Goal: Information Seeking & Learning: Learn about a topic

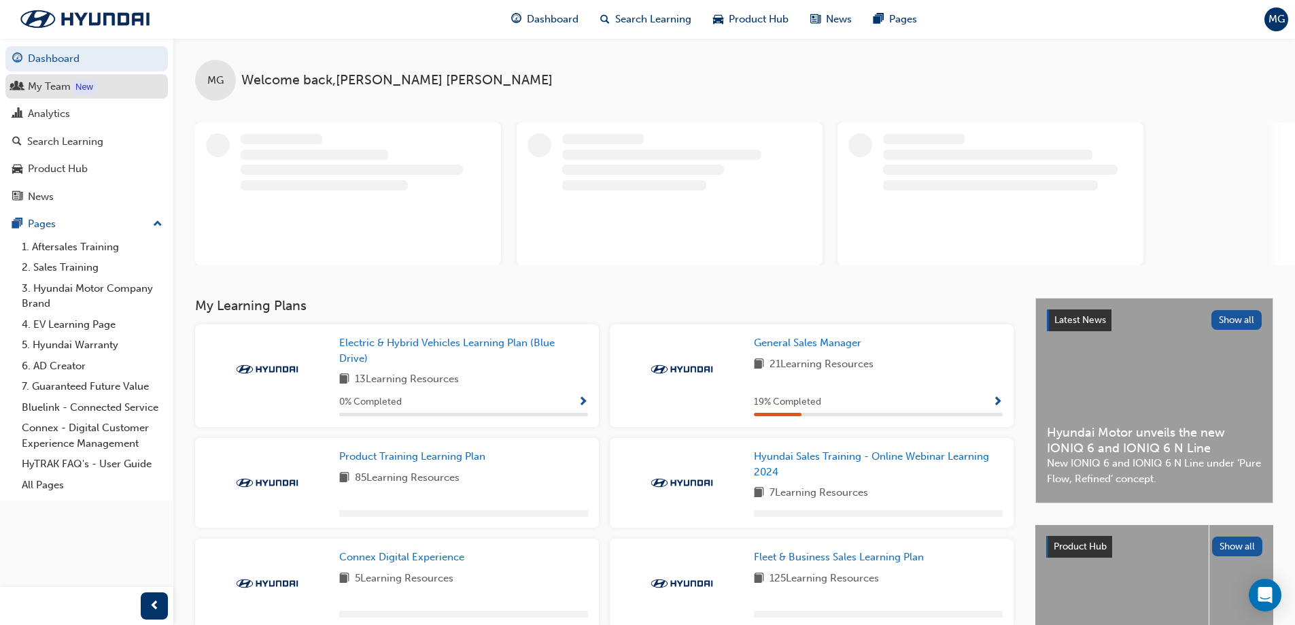
click at [60, 91] on div "My Team" at bounding box center [49, 87] width 43 height 16
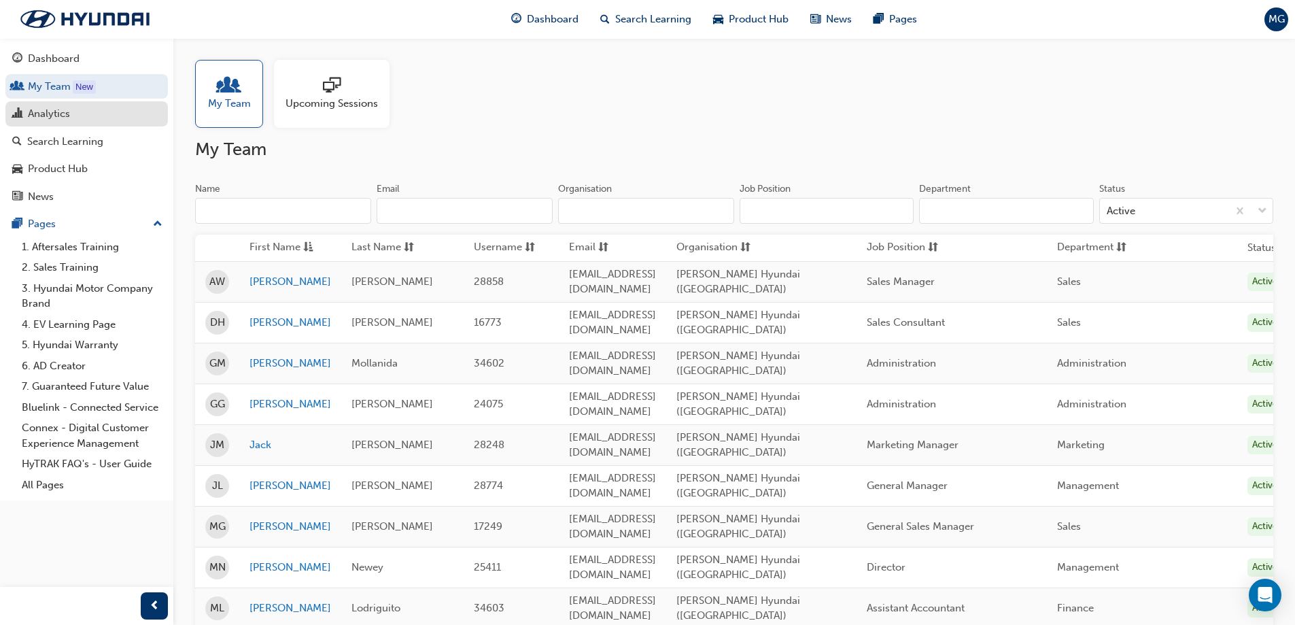
click at [77, 124] on link "Analytics" at bounding box center [86, 113] width 162 height 25
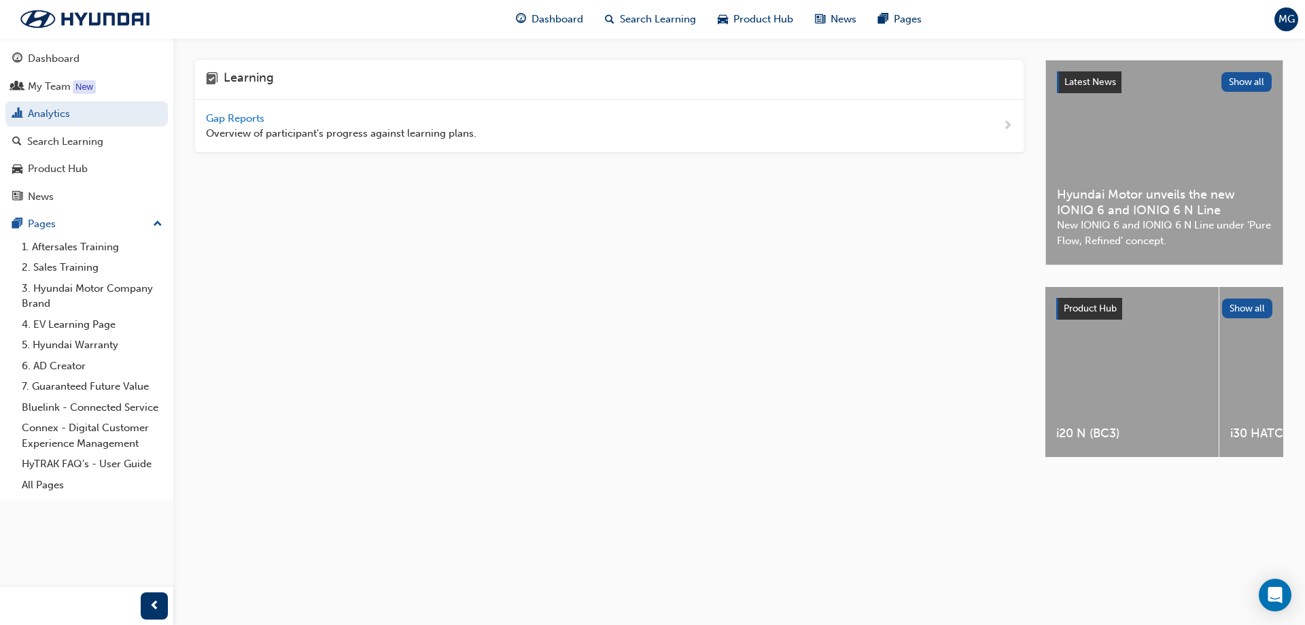
click at [211, 116] on span "Gap Reports" at bounding box center [236, 118] width 61 height 12
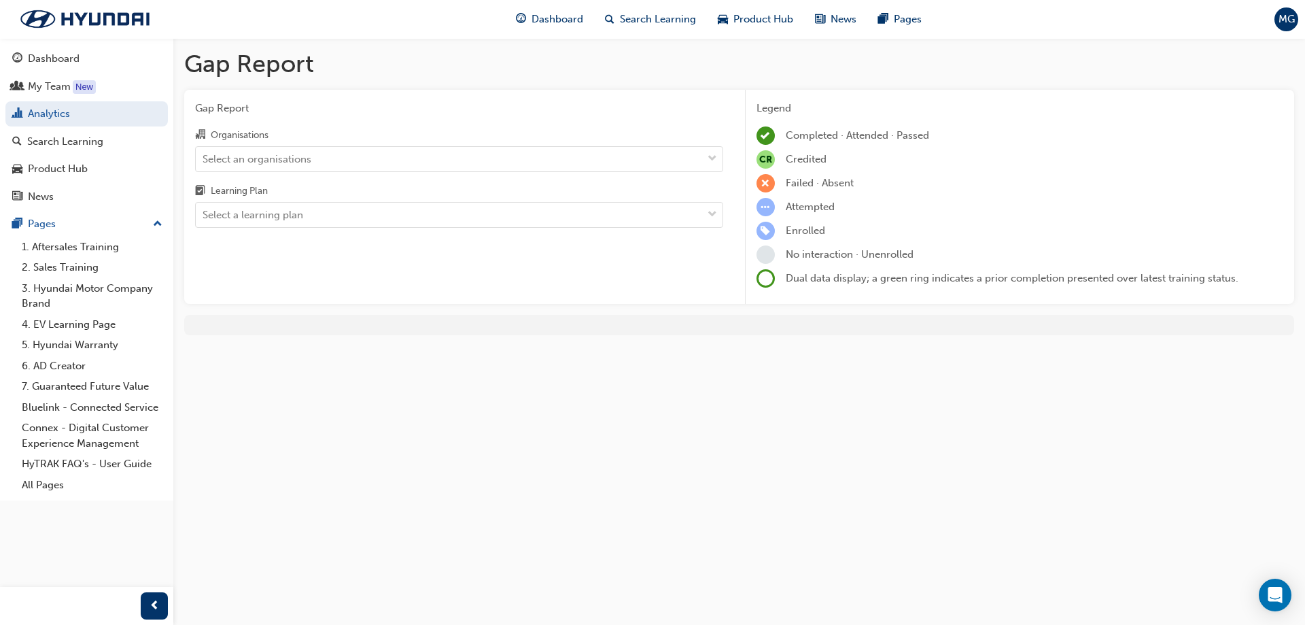
click at [345, 172] on div "Organisations Select an organisations Learning Plan Select a learning plan" at bounding box center [459, 176] width 528 height 101
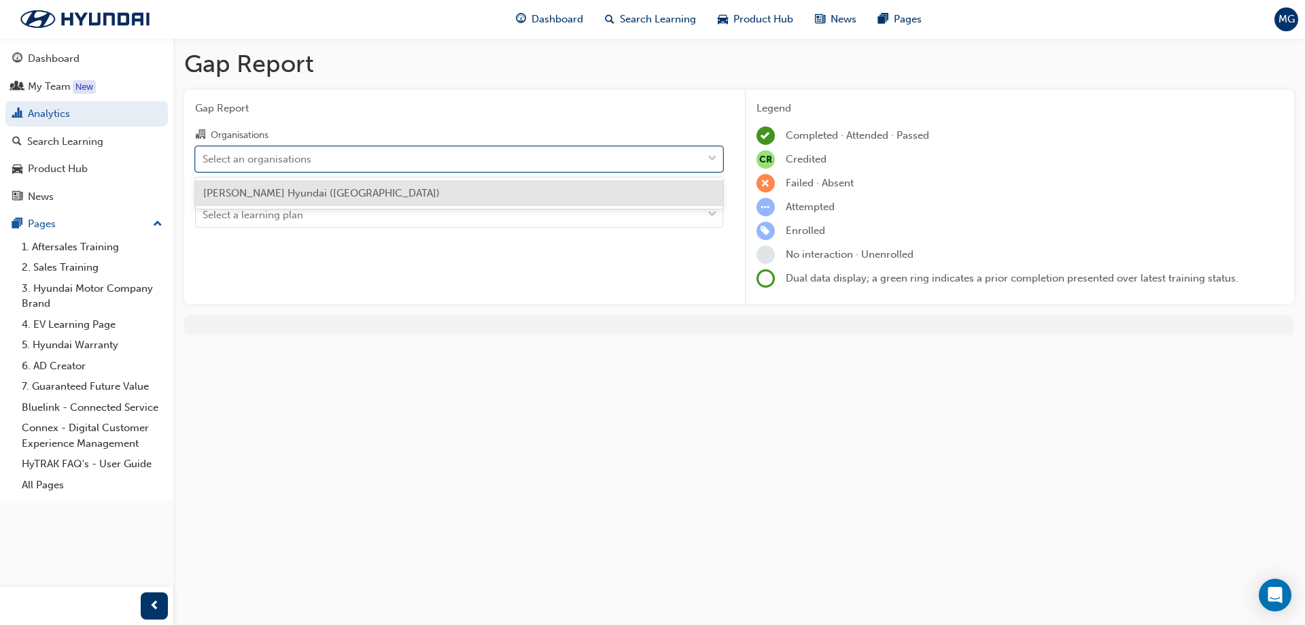
click at [325, 160] on div "Select an organisations" at bounding box center [449, 159] width 506 height 24
click at [204, 160] on input "Organisations option [PERSON_NAME] Hyundai ([GEOGRAPHIC_DATA]) focused, 1 of 1.…" at bounding box center [203, 158] width 1 height 12
click at [332, 190] on span "[PERSON_NAME] Hyundai ([GEOGRAPHIC_DATA])" at bounding box center [321, 193] width 237 height 12
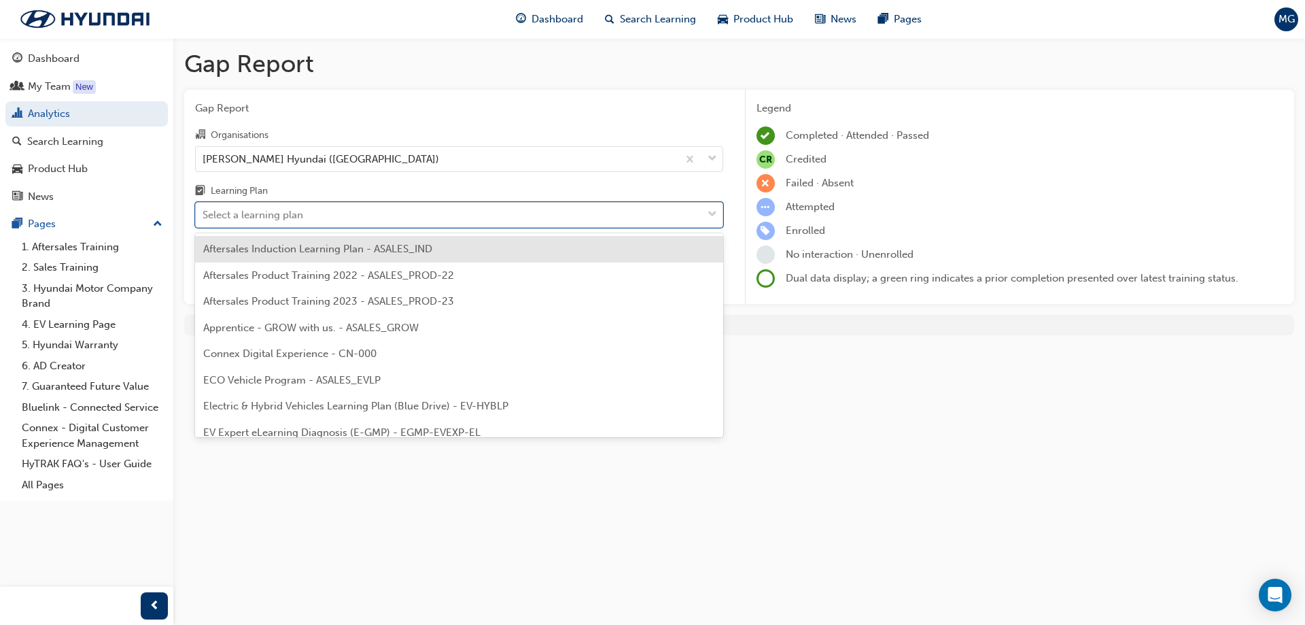
click at [329, 213] on div "Select a learning plan" at bounding box center [449, 215] width 506 height 24
click at [204, 213] on input "Learning Plan option Aftersales Induction Learning Plan - ASALES_IND focused, 1…" at bounding box center [203, 215] width 1 height 12
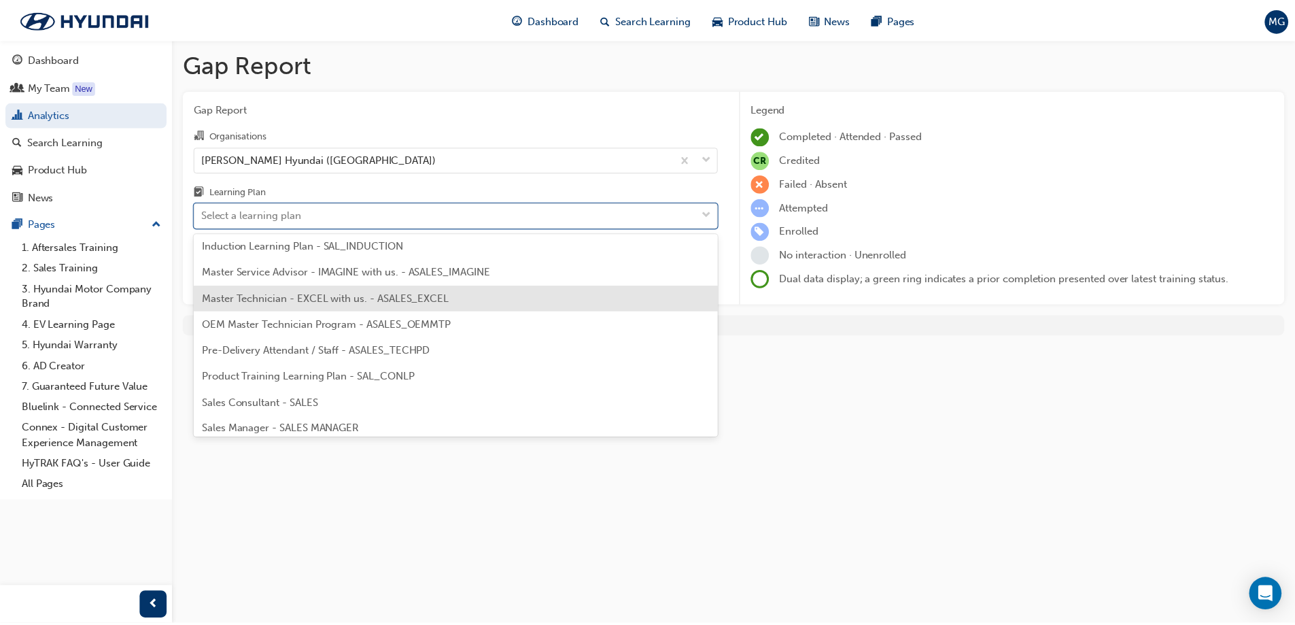
scroll to position [612, 0]
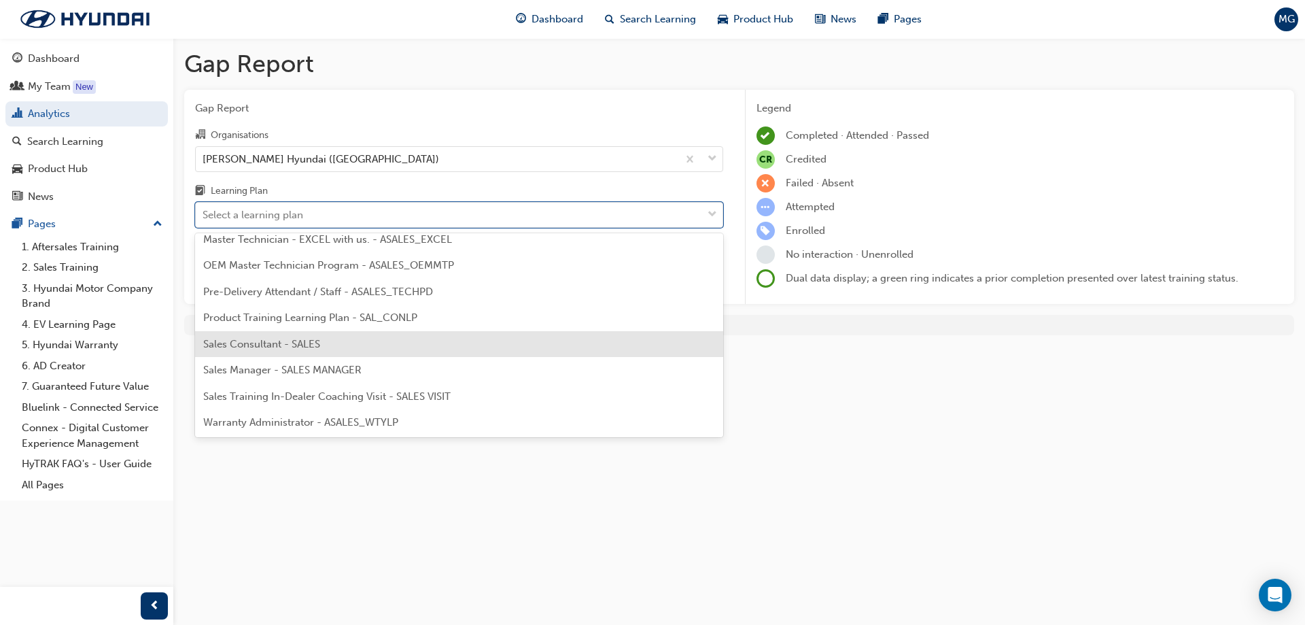
click at [356, 334] on div "Sales Consultant - SALES" at bounding box center [459, 344] width 528 height 27
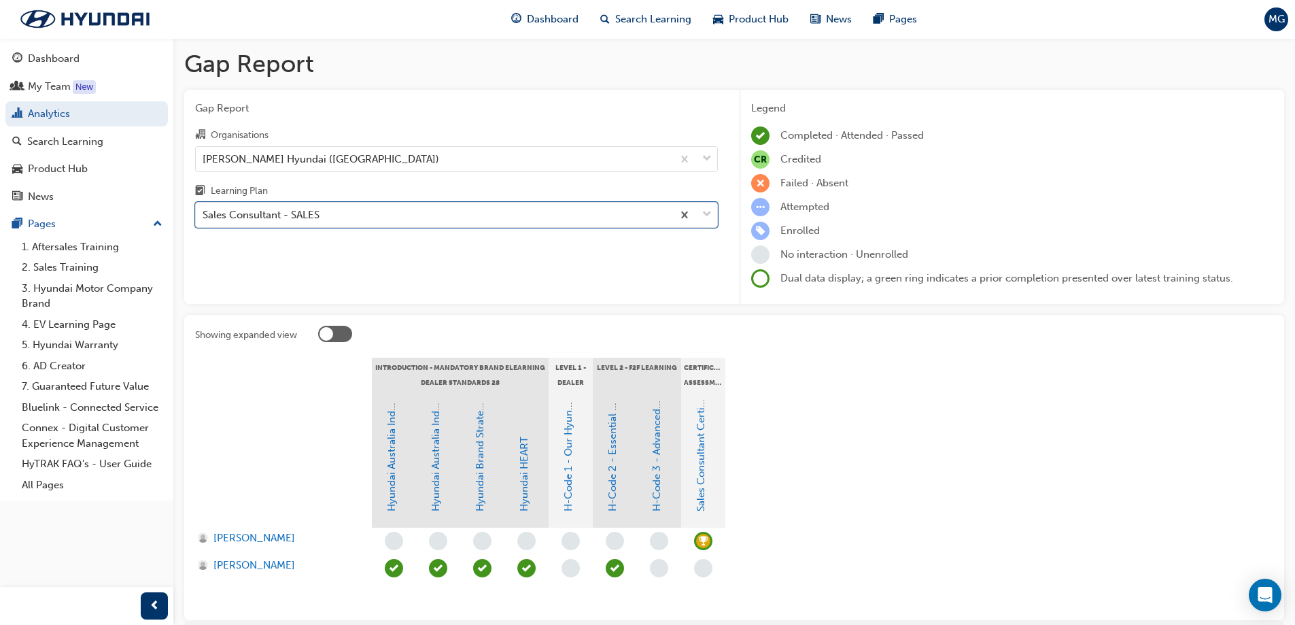
scroll to position [68, 0]
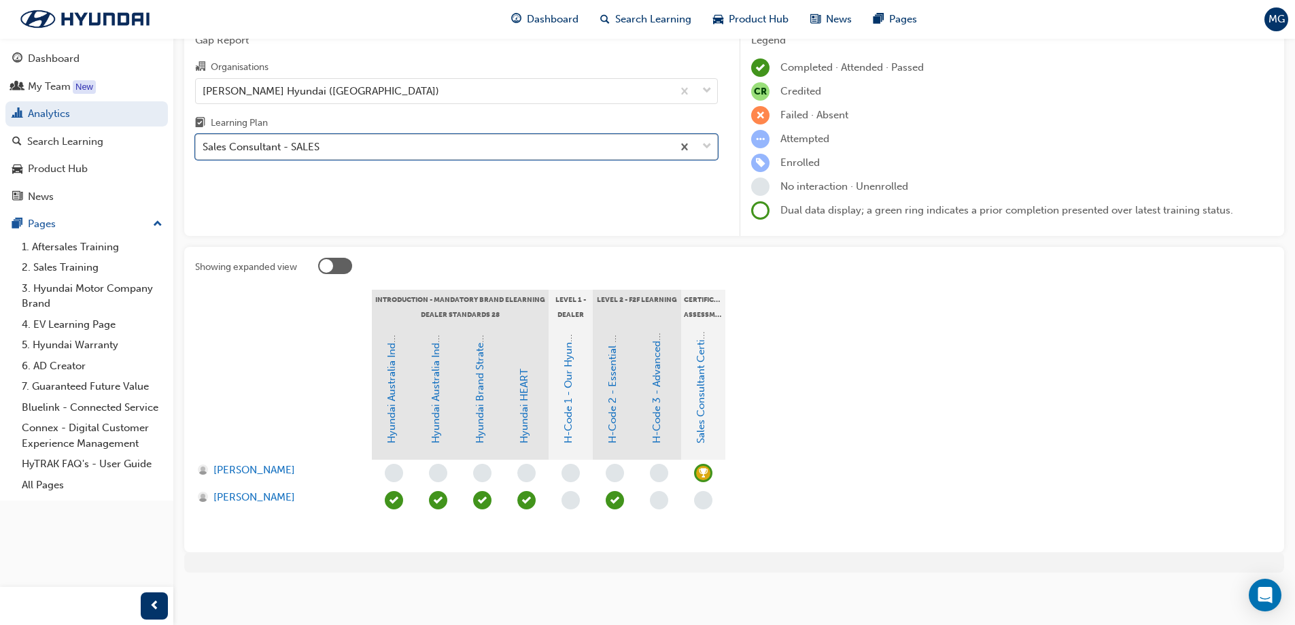
click at [298, 147] on div "Sales Consultant - SALES" at bounding box center [261, 147] width 117 height 16
click at [204, 147] on input "Learning Plan option Sales Consultant - SALES, selected. 0 results available. S…" at bounding box center [203, 147] width 1 height 12
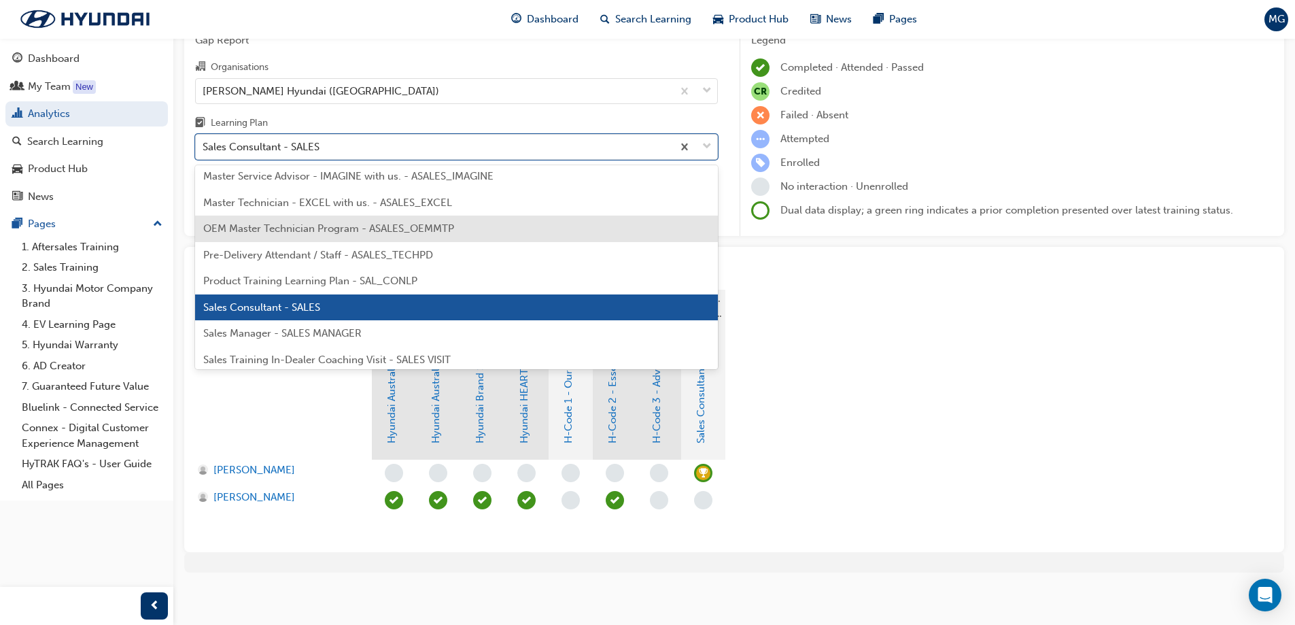
scroll to position [609, 0]
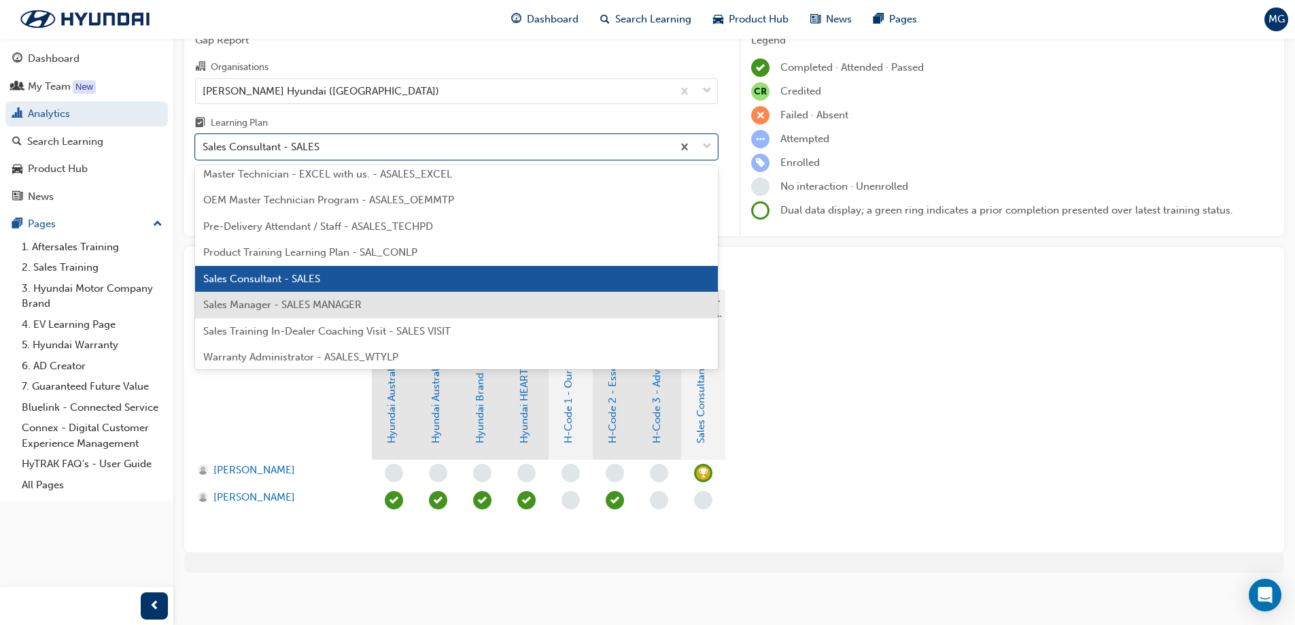
click at [311, 298] on span "Sales Manager - SALES MANAGER" at bounding box center [282, 304] width 158 height 12
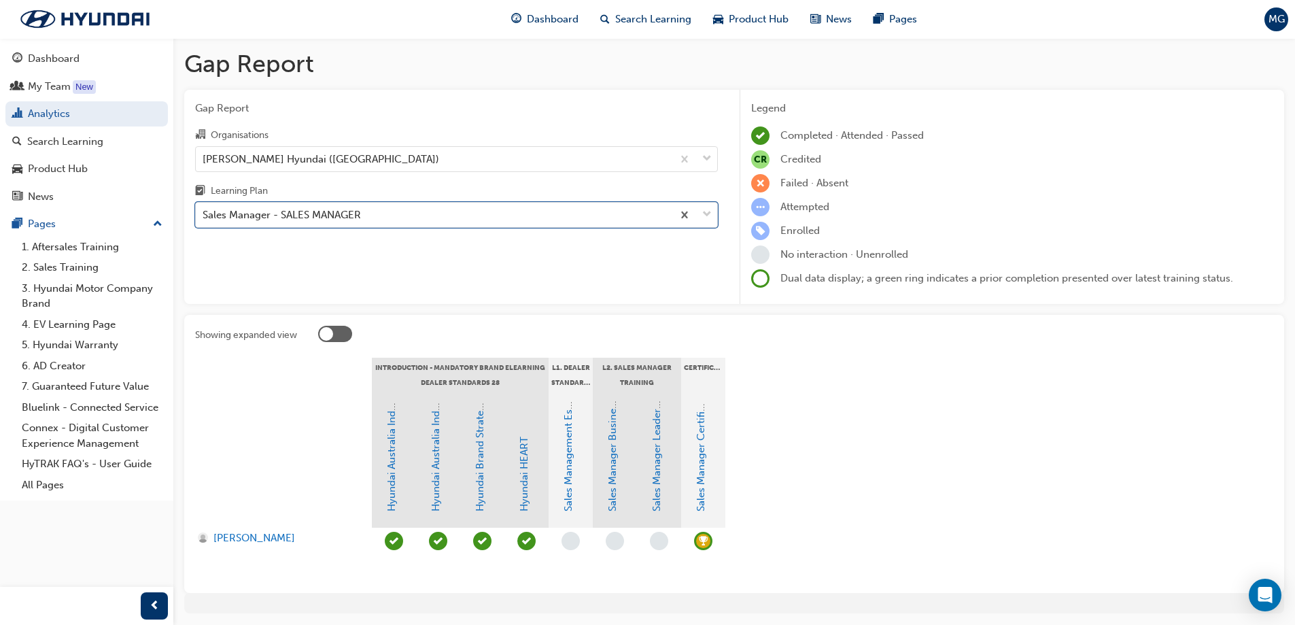
click at [697, 542] on span "learningRecordVerb_ACHIEVE-icon" at bounding box center [703, 541] width 18 height 18
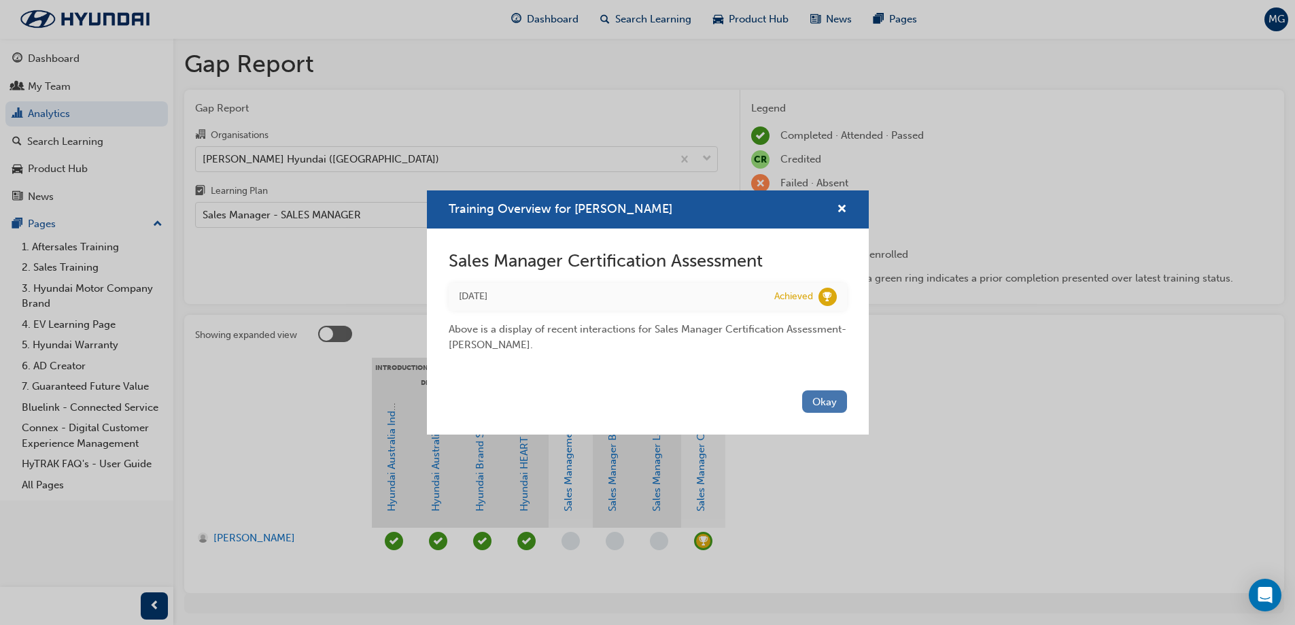
click at [819, 396] on button "Okay" at bounding box center [824, 401] width 45 height 22
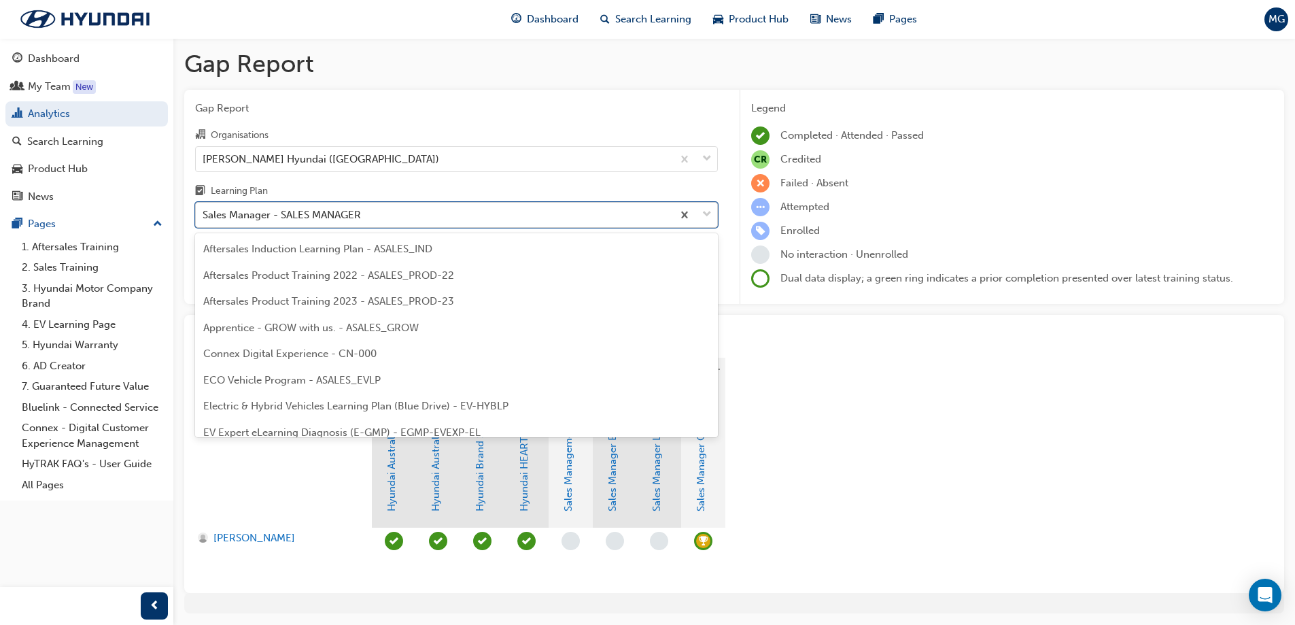
click at [247, 218] on div "Sales Manager - SALES MANAGER" at bounding box center [282, 215] width 158 height 16
click at [204, 218] on input "Learning Plan option Sales Manager - SALES MANAGER, selected. option Sales Mana…" at bounding box center [203, 215] width 1 height 12
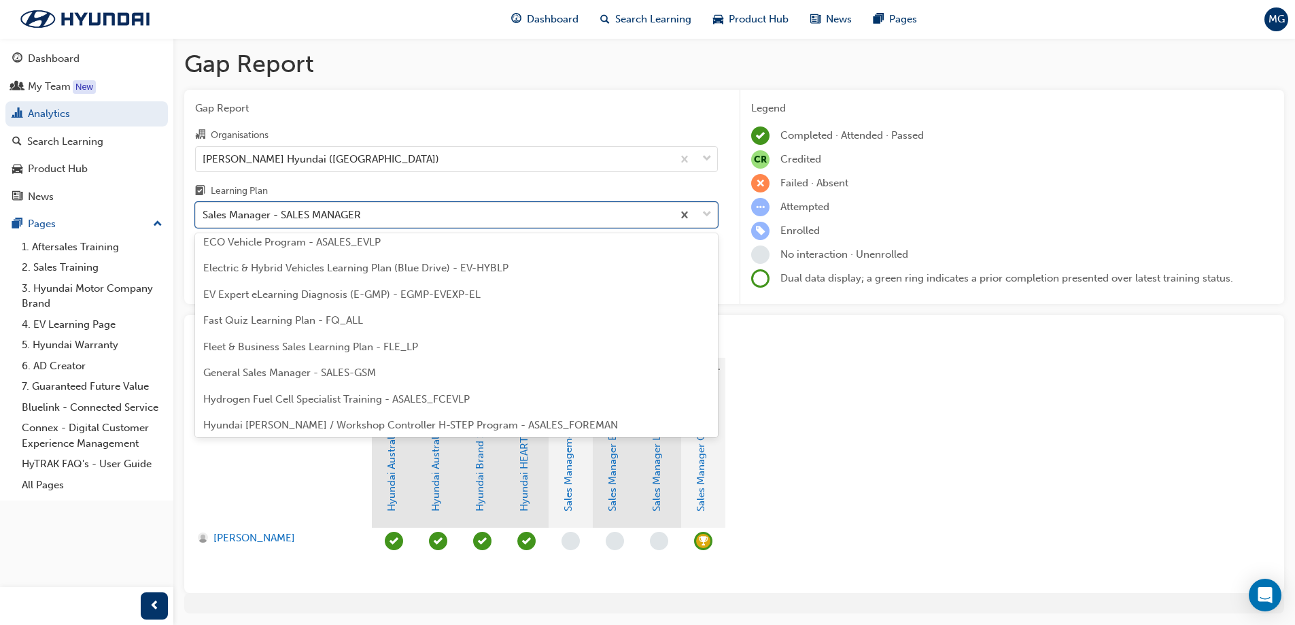
scroll to position [91, 0]
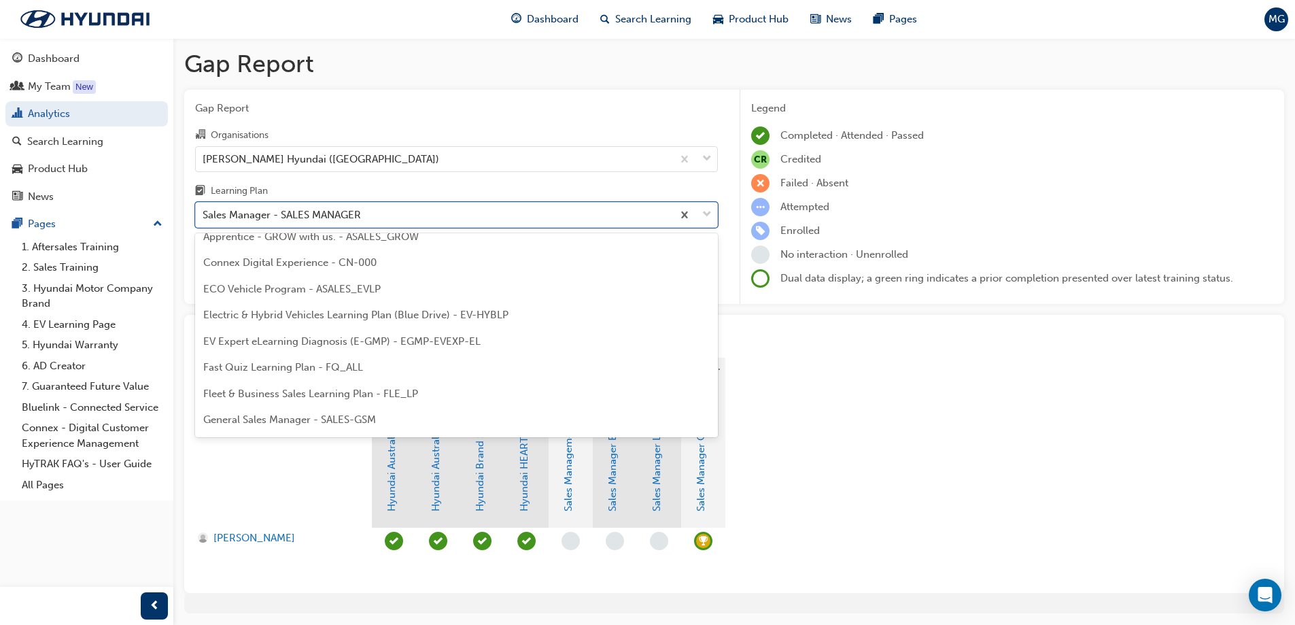
click at [257, 424] on span "General Sales Manager - SALES-GSM" at bounding box center [289, 419] width 173 height 12
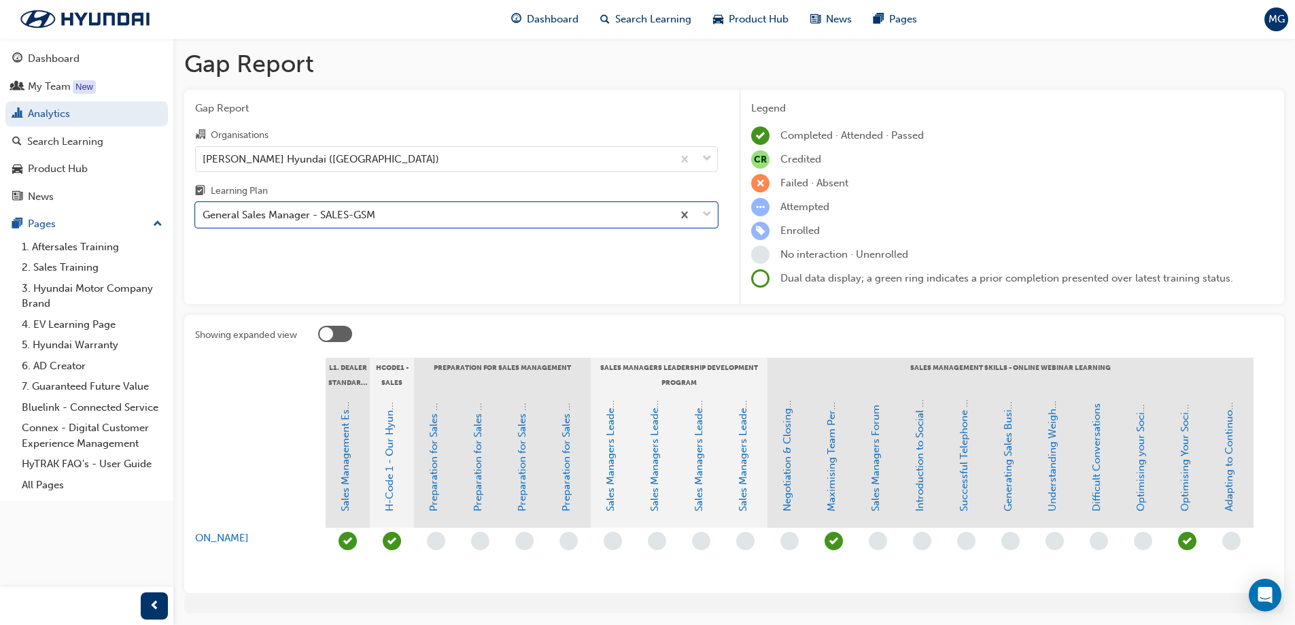
scroll to position [0, 71]
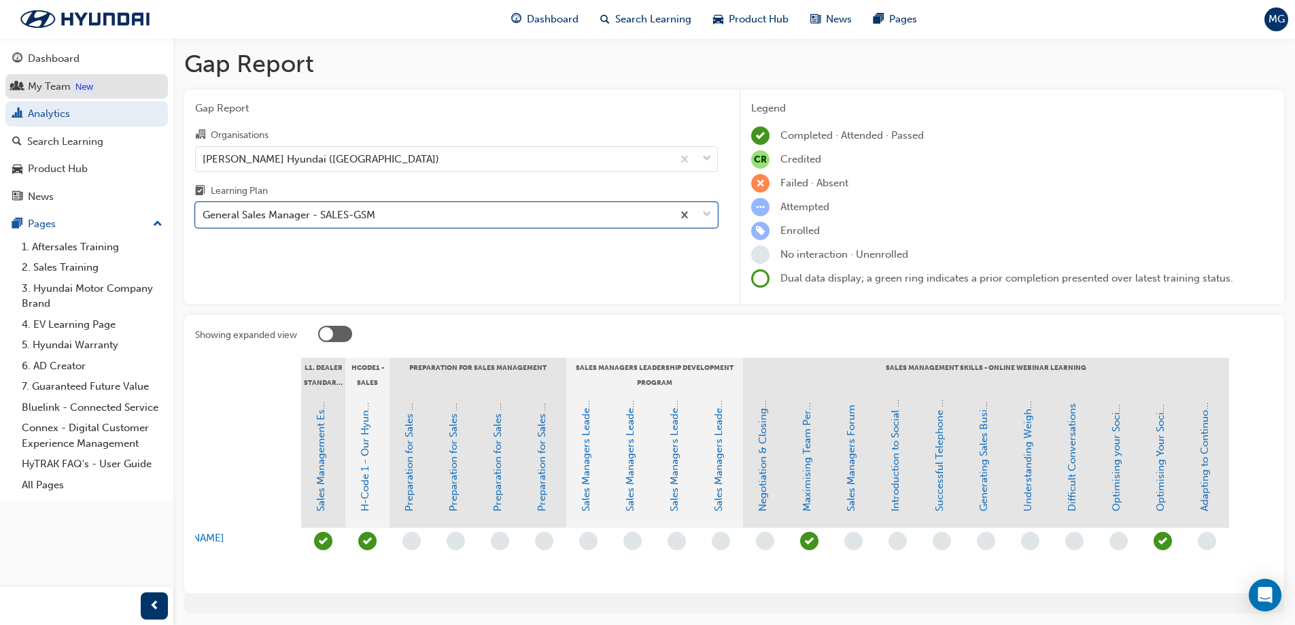
click at [53, 84] on div "My Team" at bounding box center [49, 87] width 43 height 16
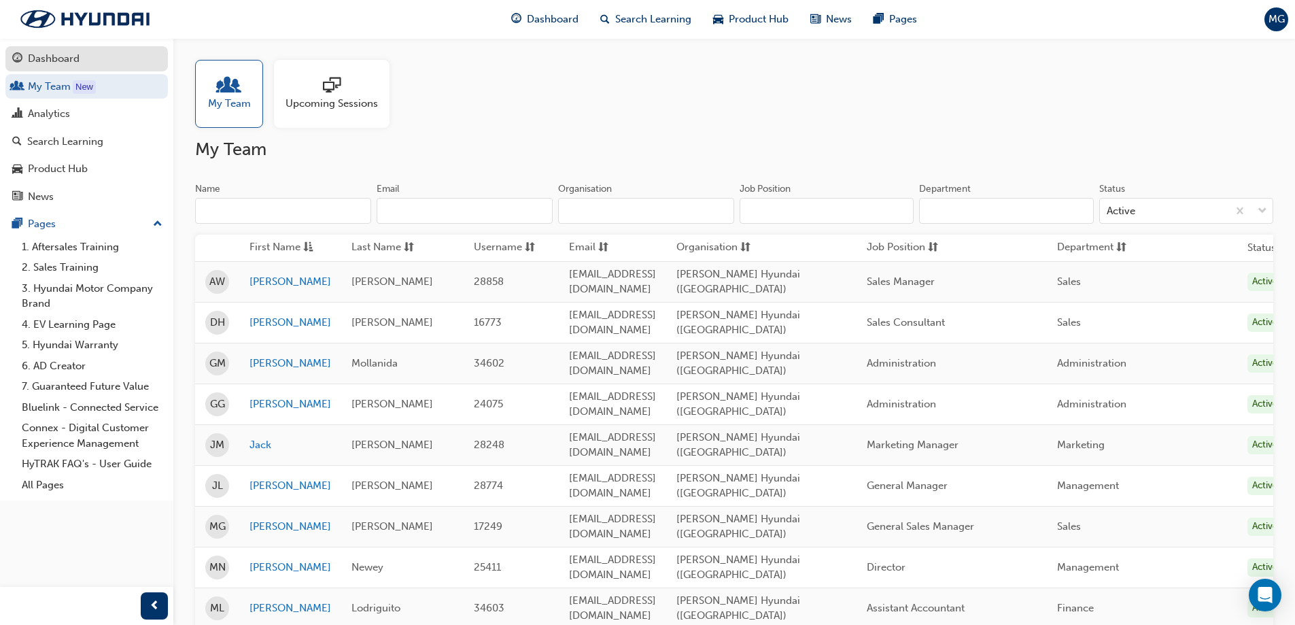
click at [52, 52] on div "Dashboard" at bounding box center [54, 59] width 52 height 16
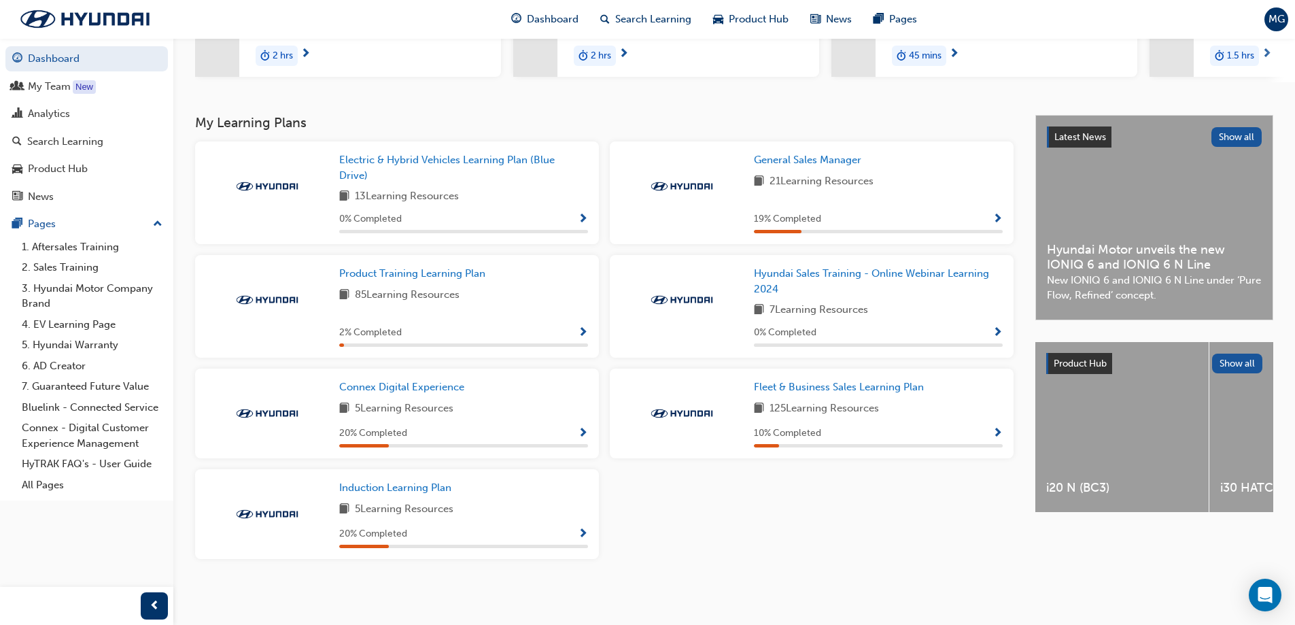
scroll to position [222, 0]
click at [431, 491] on span "Induction Learning Plan" at bounding box center [395, 487] width 112 height 12
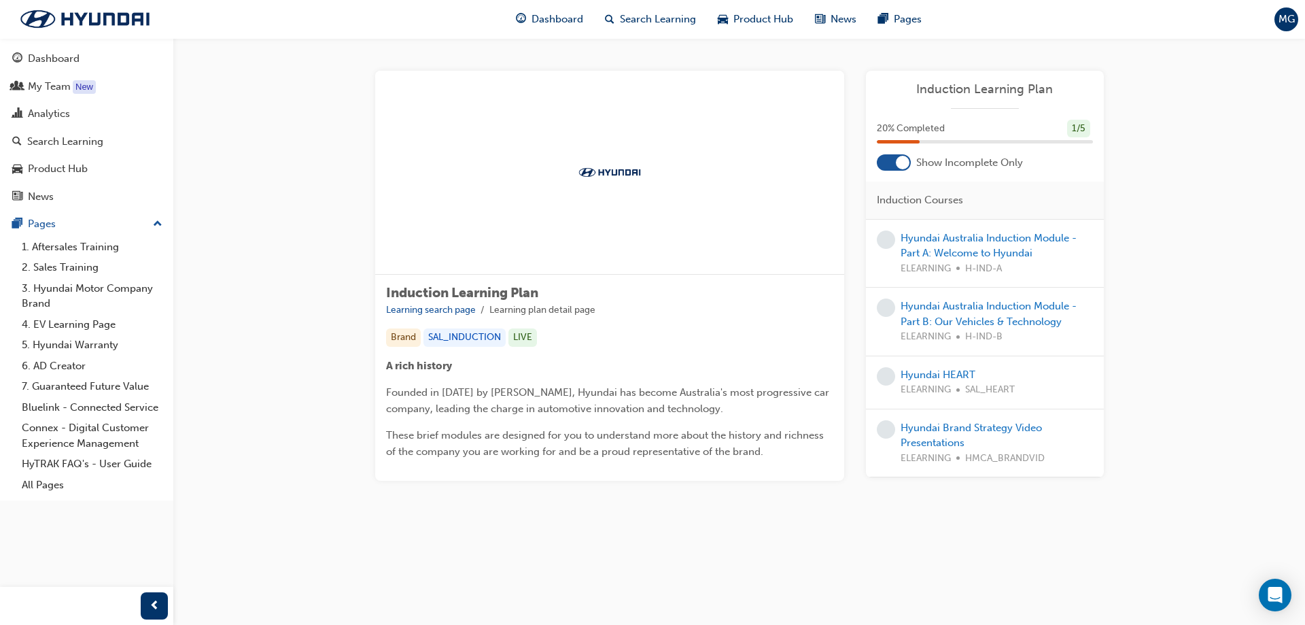
click at [897, 158] on div at bounding box center [903, 163] width 14 height 14
click at [891, 162] on div at bounding box center [889, 162] width 34 height 16
click at [59, 55] on div "Dashboard" at bounding box center [54, 59] width 52 height 16
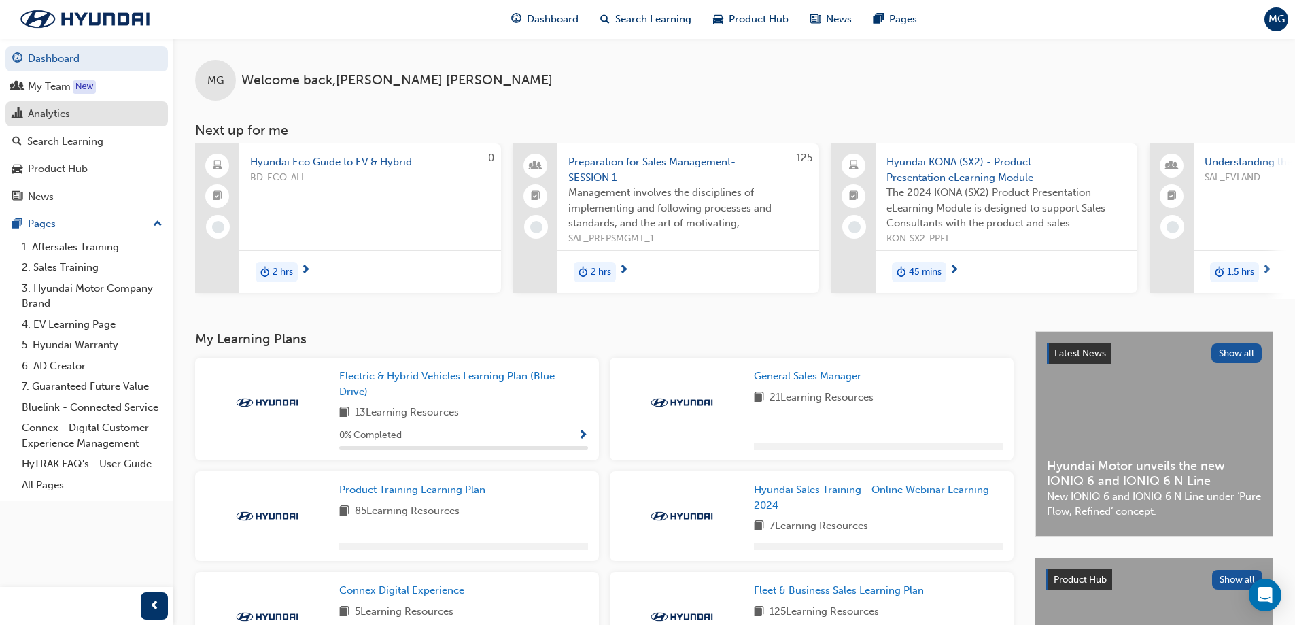
click at [57, 117] on div "Analytics" at bounding box center [49, 114] width 42 height 16
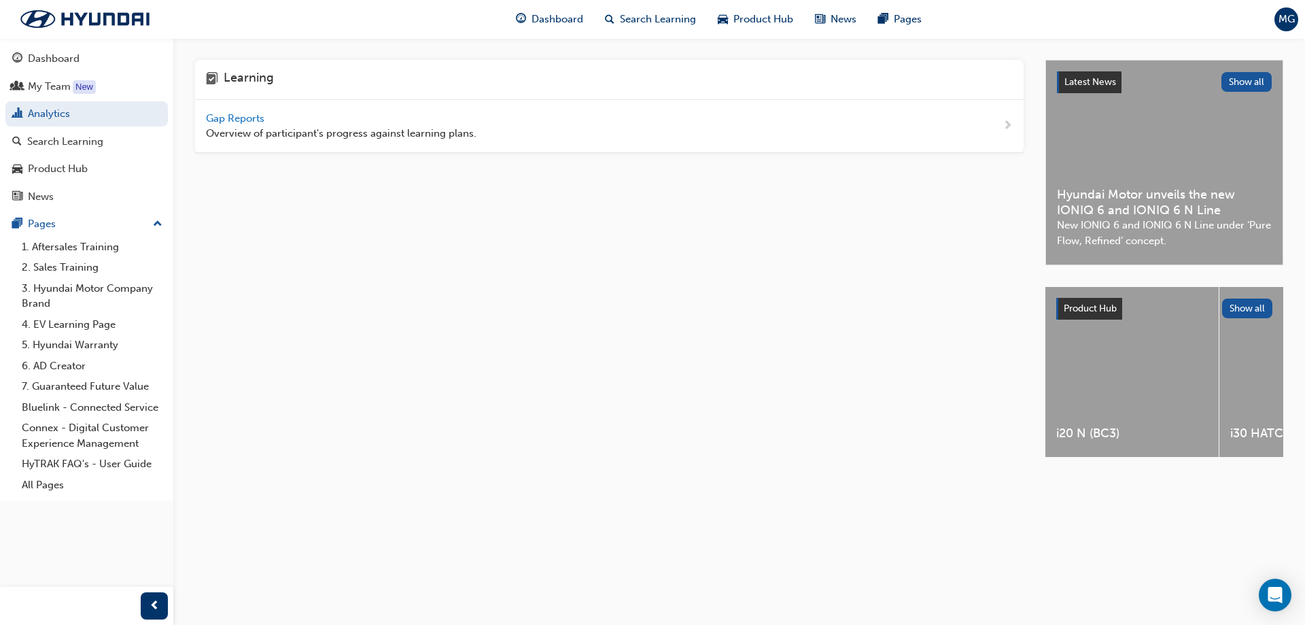
click at [256, 119] on span "Gap Reports" at bounding box center [236, 118] width 61 height 12
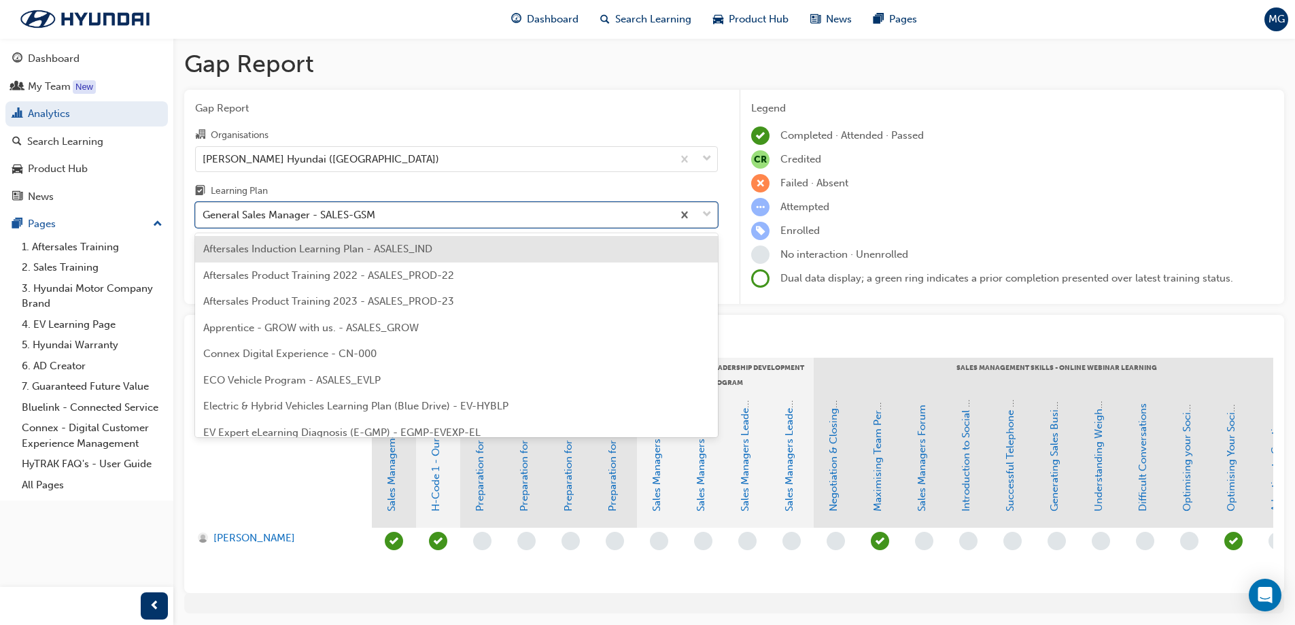
click at [341, 210] on div "General Sales Manager - SALES-GSM" at bounding box center [289, 215] width 173 height 16
click at [204, 210] on input "Learning Plan option Aftersales Induction Learning Plan - ASALES_IND focused, 1…" at bounding box center [203, 215] width 1 height 12
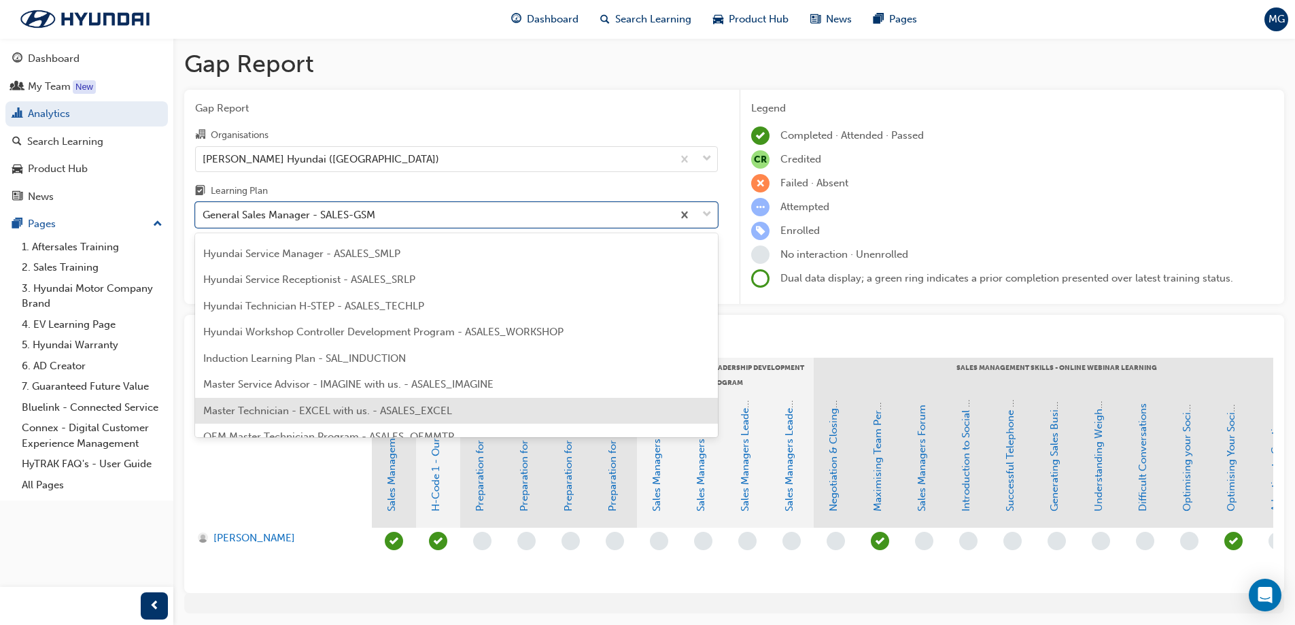
scroll to position [613, 0]
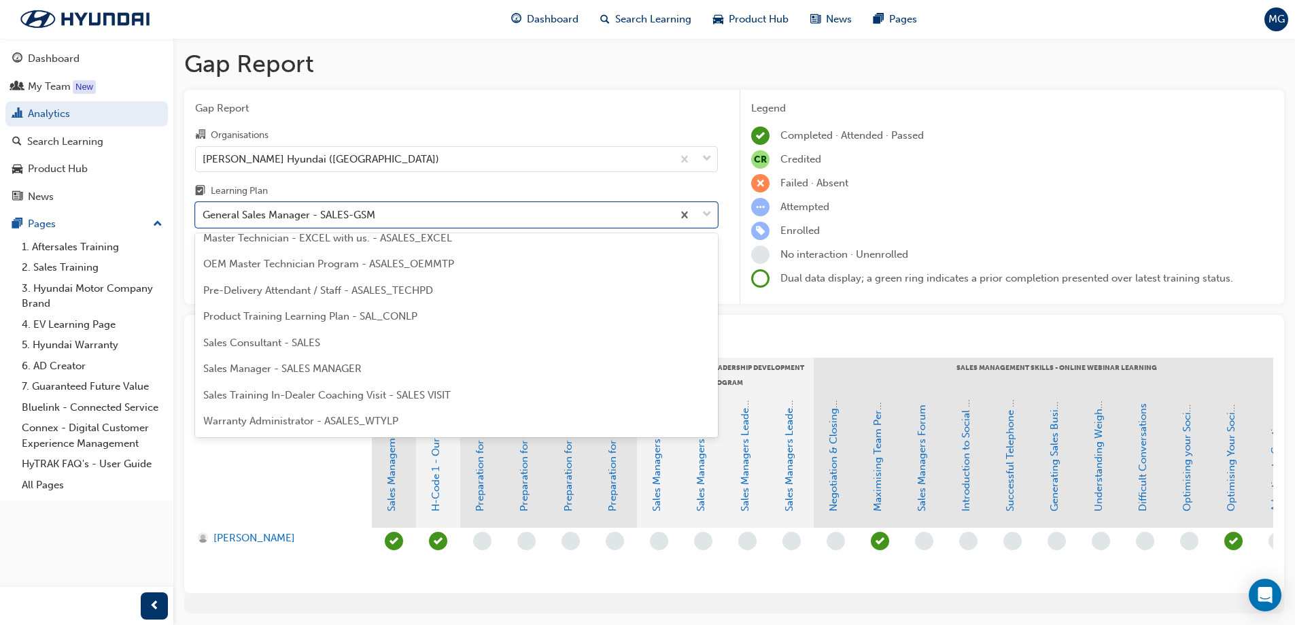
click at [330, 334] on div "Sales Consultant - SALES" at bounding box center [456, 343] width 523 height 27
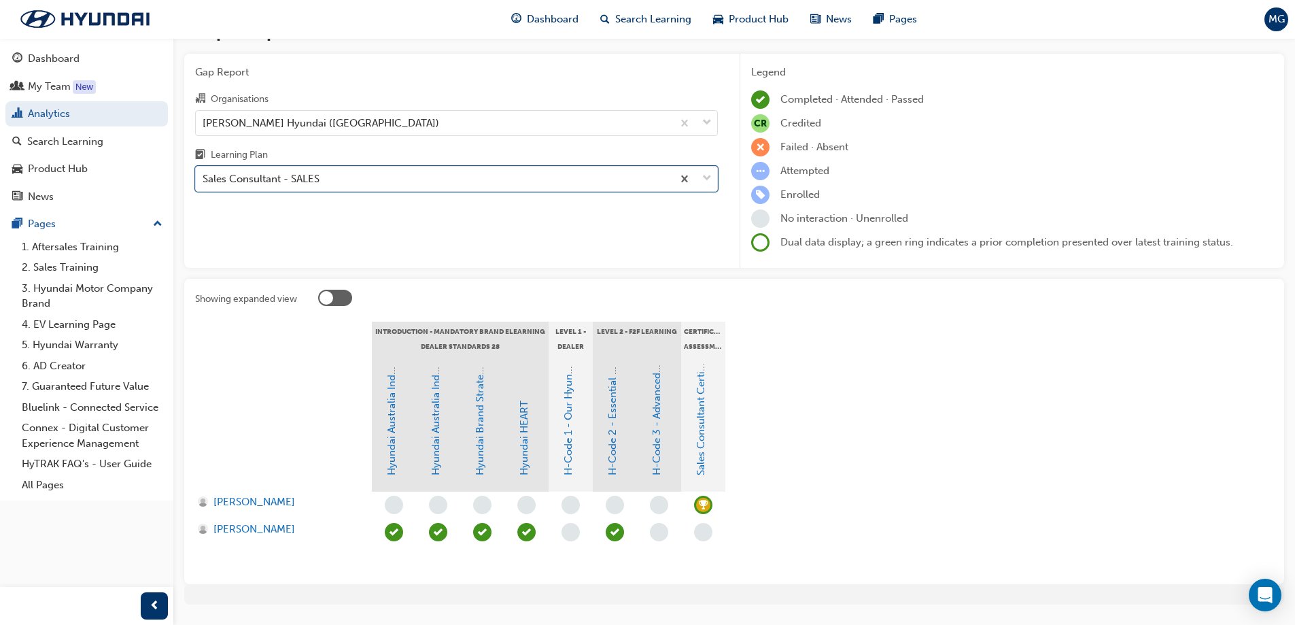
scroll to position [68, 0]
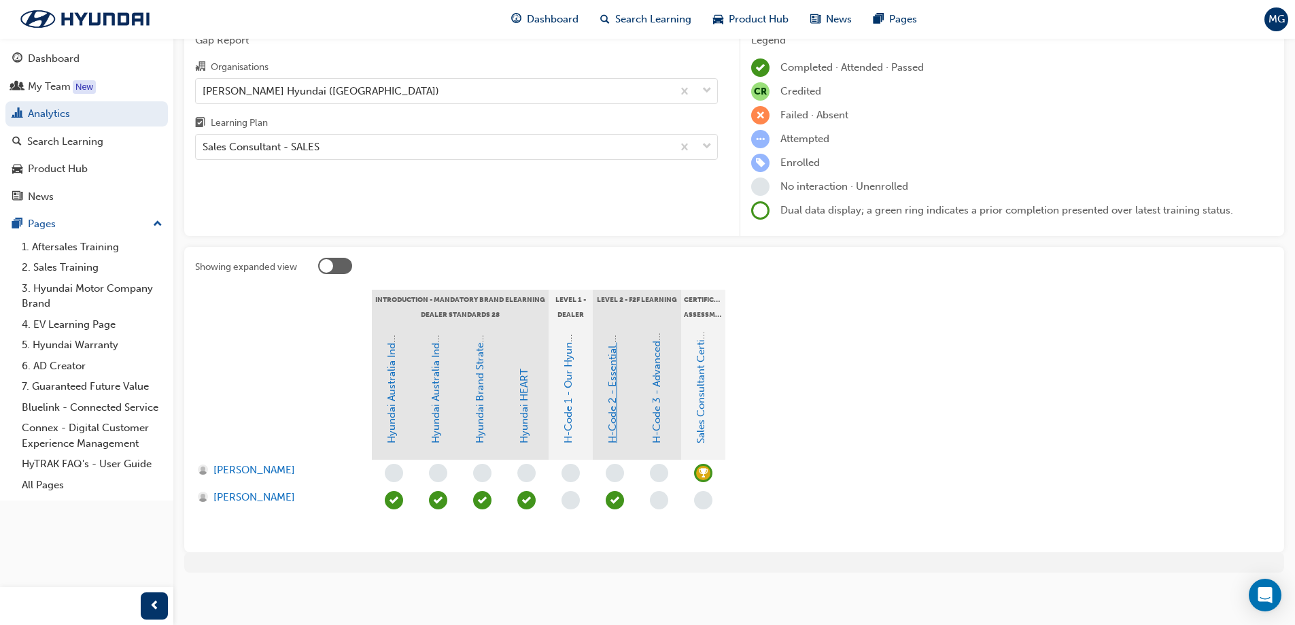
click at [615, 423] on link "H-Code 2 - Essential Sales Skills" at bounding box center [612, 367] width 12 height 151
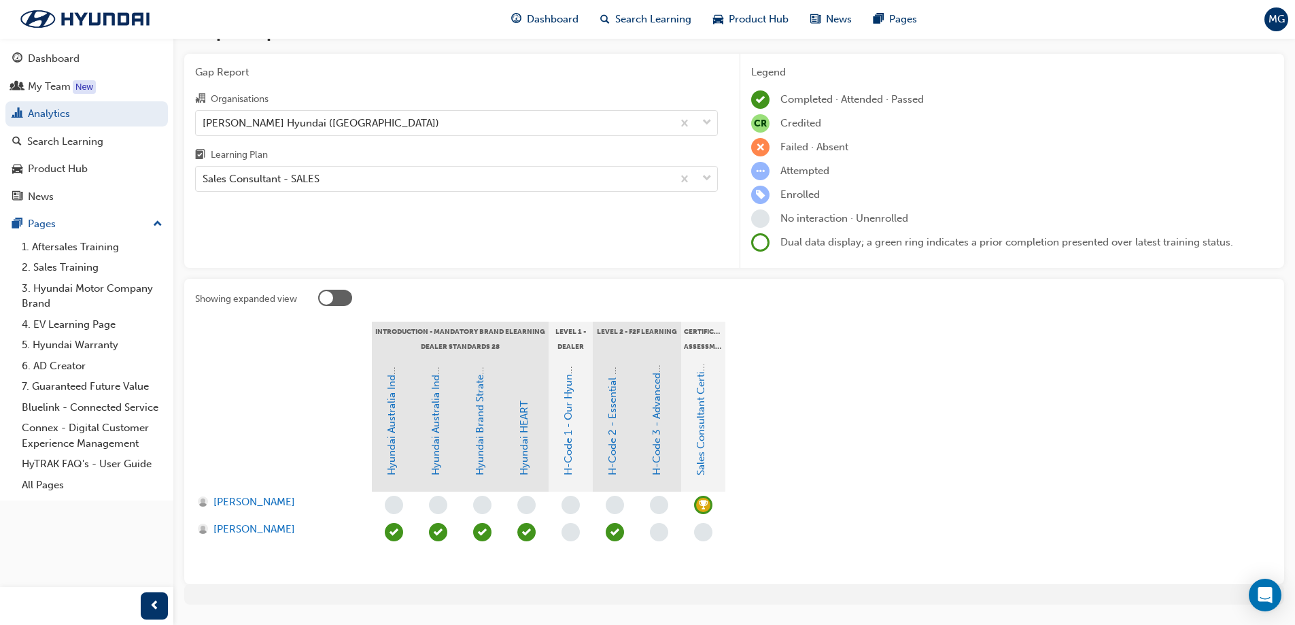
scroll to position [68, 0]
